Goal: Information Seeking & Learning: Learn about a topic

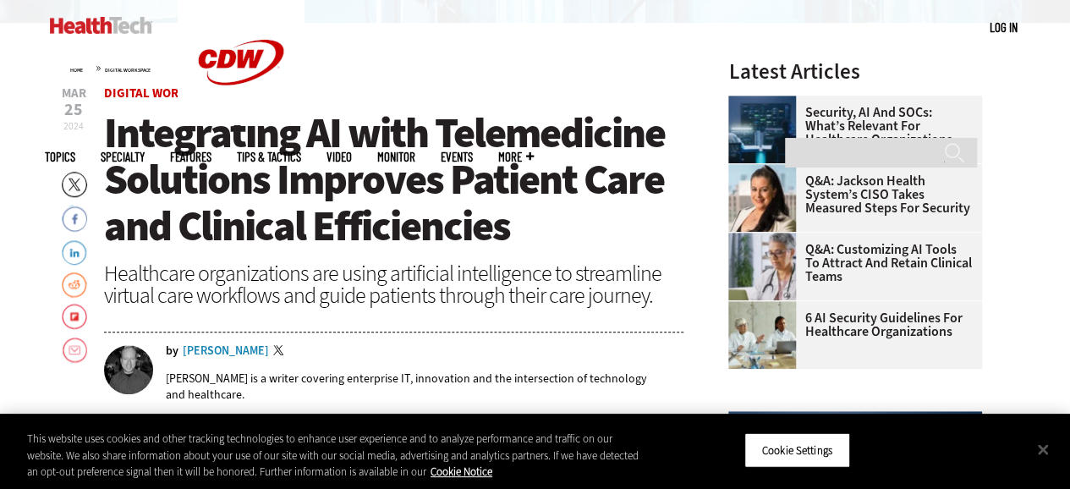
click at [557, 245] on h1 "Integrating AI with Telemedicine Solutions Improves Patient Care and Clinical E…" at bounding box center [394, 180] width 581 height 140
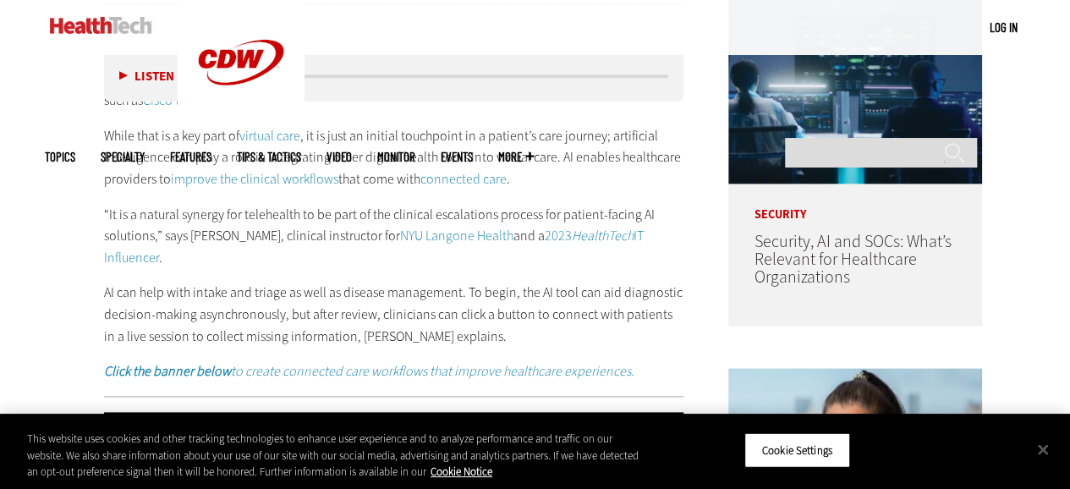
scroll to position [928, 0]
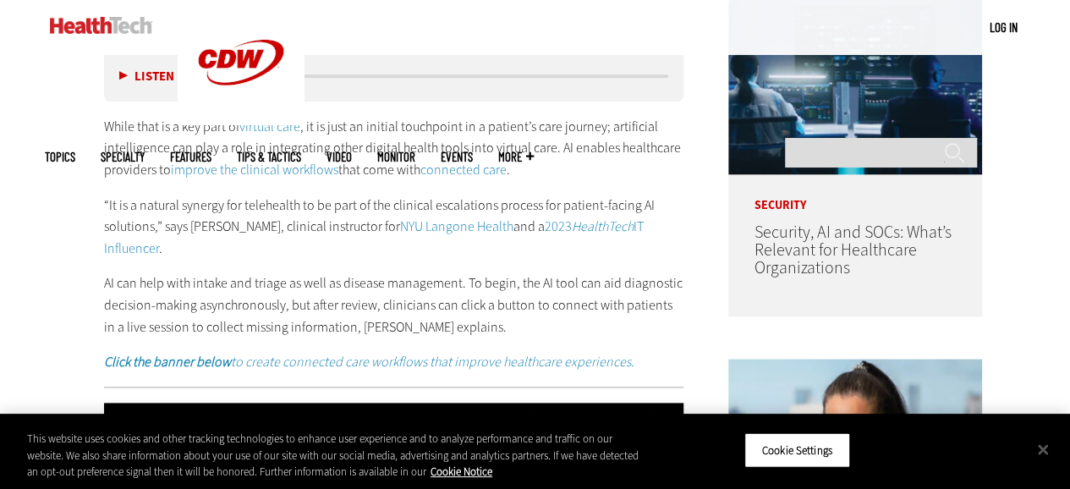
click at [557, 245] on p "“It is a natural synergy for telehealth to be part of the clinical escalations …" at bounding box center [394, 227] width 581 height 65
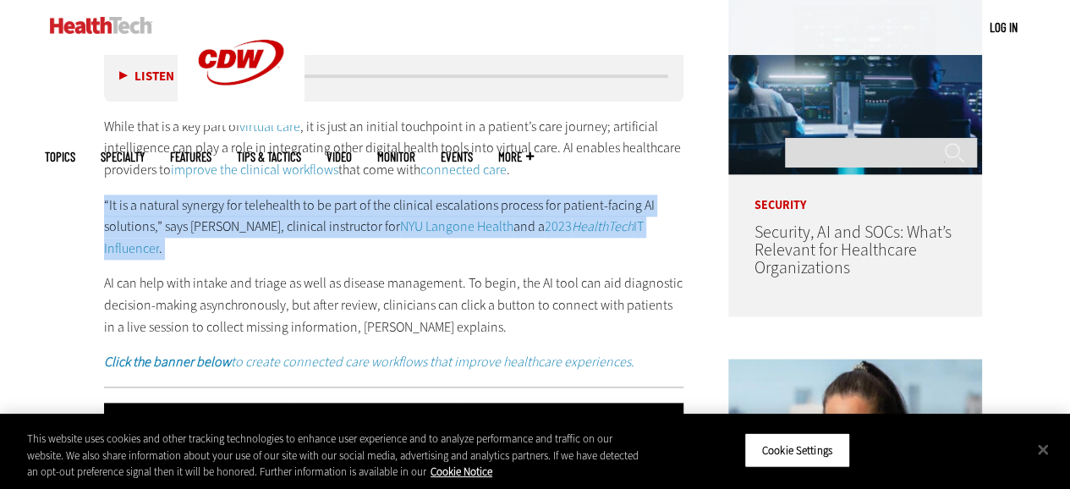
click at [557, 245] on p "“It is a natural synergy for telehealth to be part of the clinical escalations …" at bounding box center [394, 227] width 581 height 65
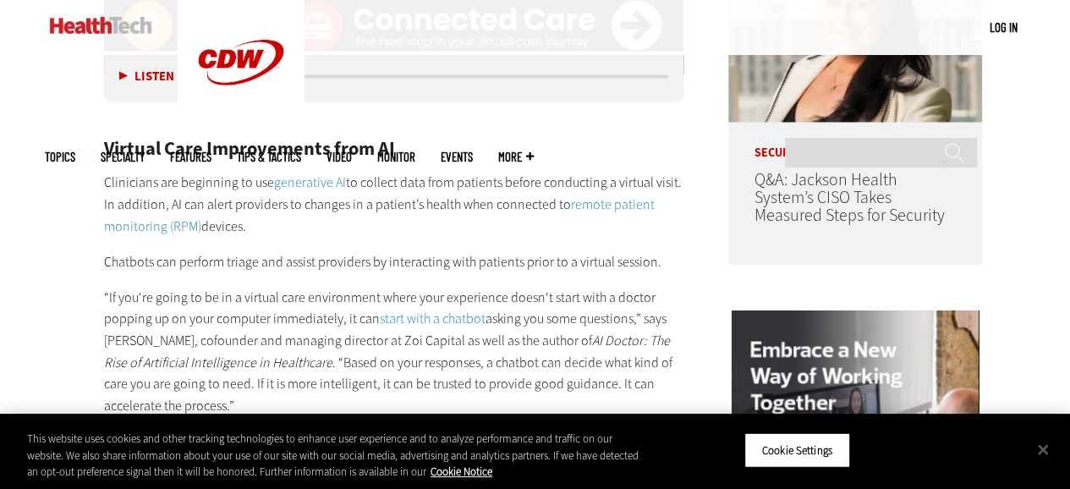
scroll to position [1356, 0]
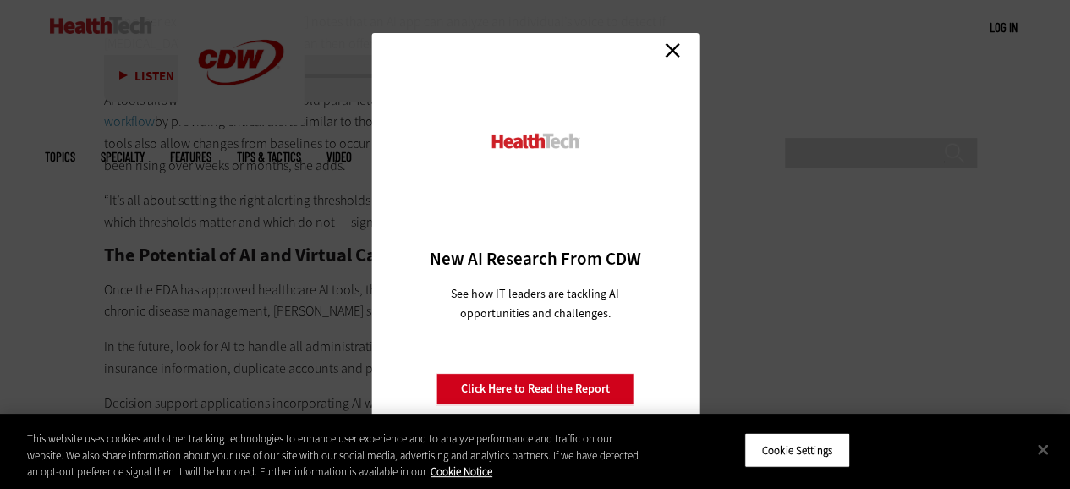
scroll to position [3064, 0]
click at [666, 47] on link "Close" at bounding box center [672, 49] width 25 height 25
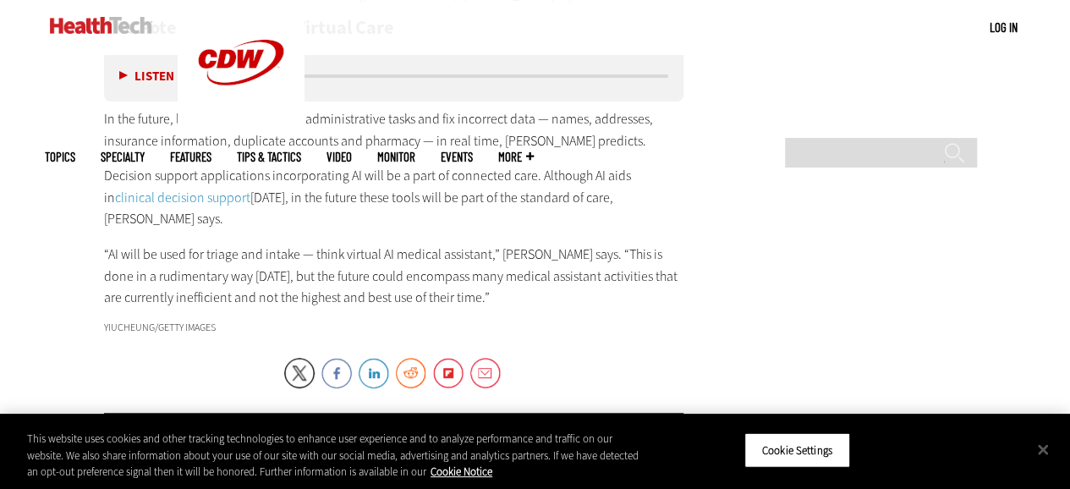
scroll to position [3210, 0]
